Goal: Transaction & Acquisition: Purchase product/service

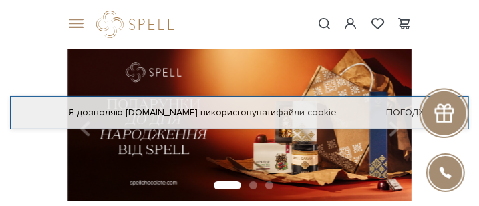
click at [465, 96] on div "Я дозволяю [DOMAIN_NAME] використовувати файли cookie Погоджуюсь" at bounding box center [239, 112] width 459 height 33
click at [391, 107] on link "Погоджуюсь" at bounding box center [420, 113] width 68 height 12
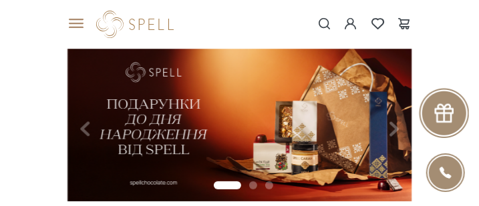
click at [73, 31] on div "#набір цукерок #Колекція до Дня Народження #подарунок" at bounding box center [239, 24] width 361 height 49
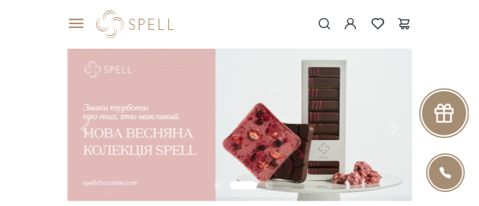
click at [78, 27] on span at bounding box center [73, 24] width 13 height 12
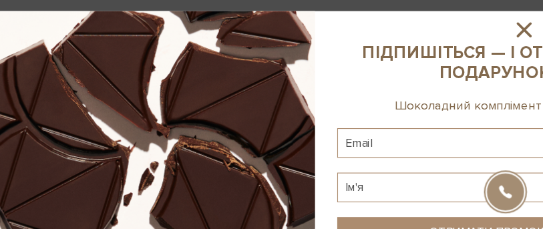
scroll to position [29, 0]
click at [465, 32] on icon at bounding box center [472, 26] width 23 height 23
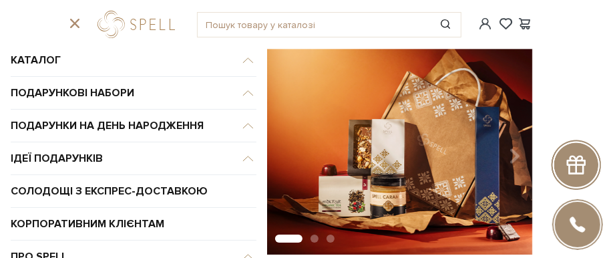
scroll to position [0, 0]
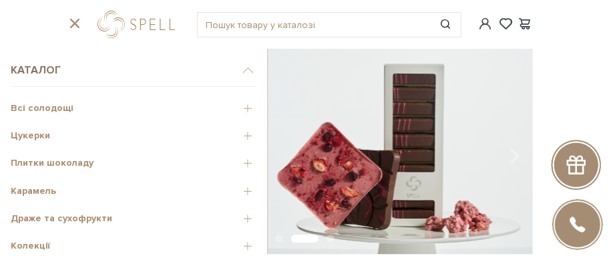
click at [40, 64] on span "Каталог" at bounding box center [134, 70] width 246 height 33
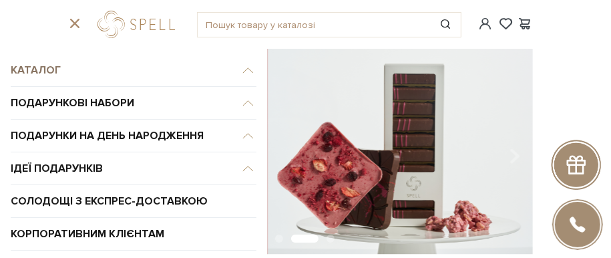
click at [34, 67] on span "Каталог" at bounding box center [134, 70] width 246 height 33
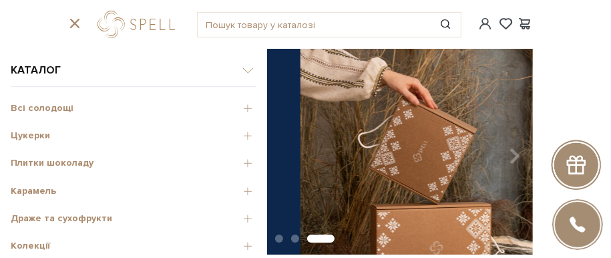
click at [234, 192] on span "Карамель" at bounding box center [134, 191] width 246 height 12
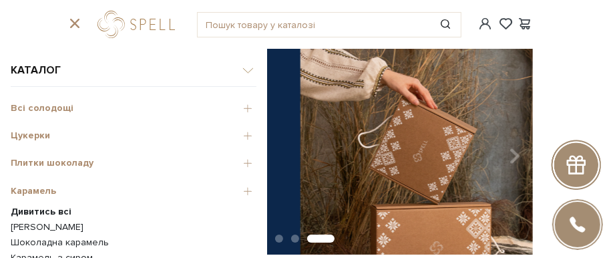
scroll to position [83, 0]
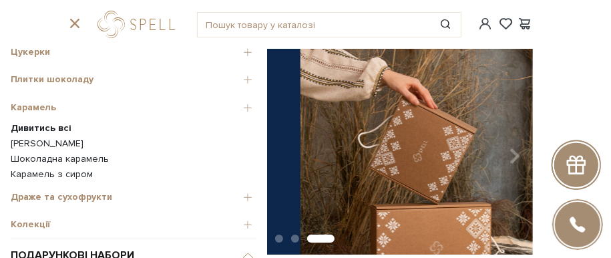
click at [39, 129] on b "Дивитись всі" at bounding box center [41, 127] width 61 height 11
